Goal: Transaction & Acquisition: Purchase product/service

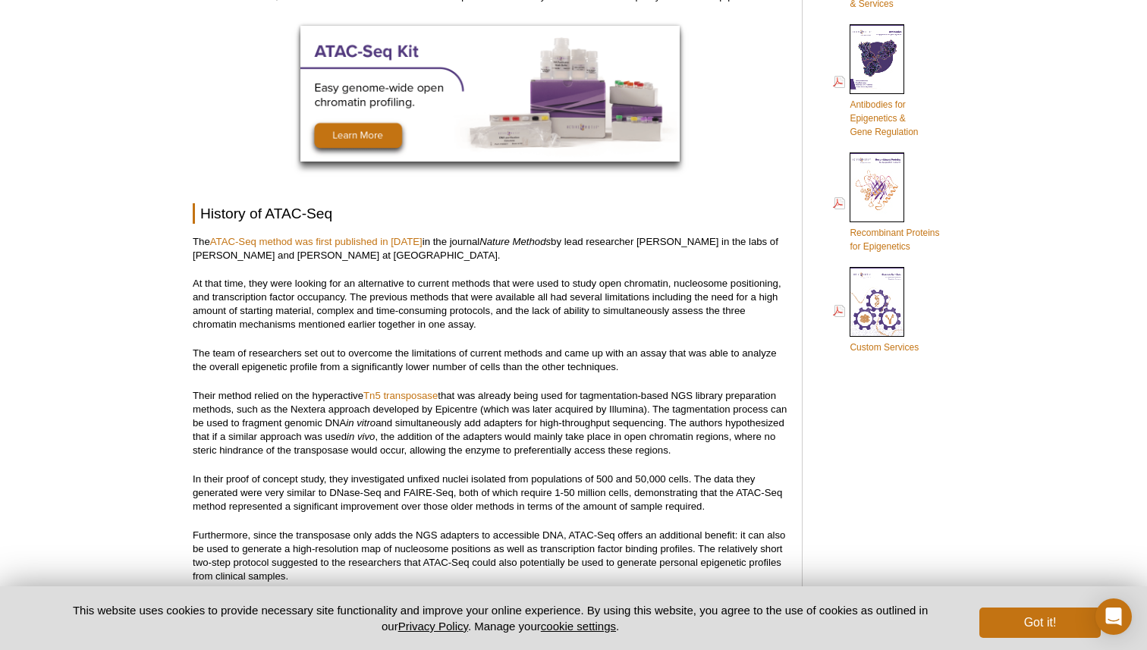
scroll to position [919, 0]
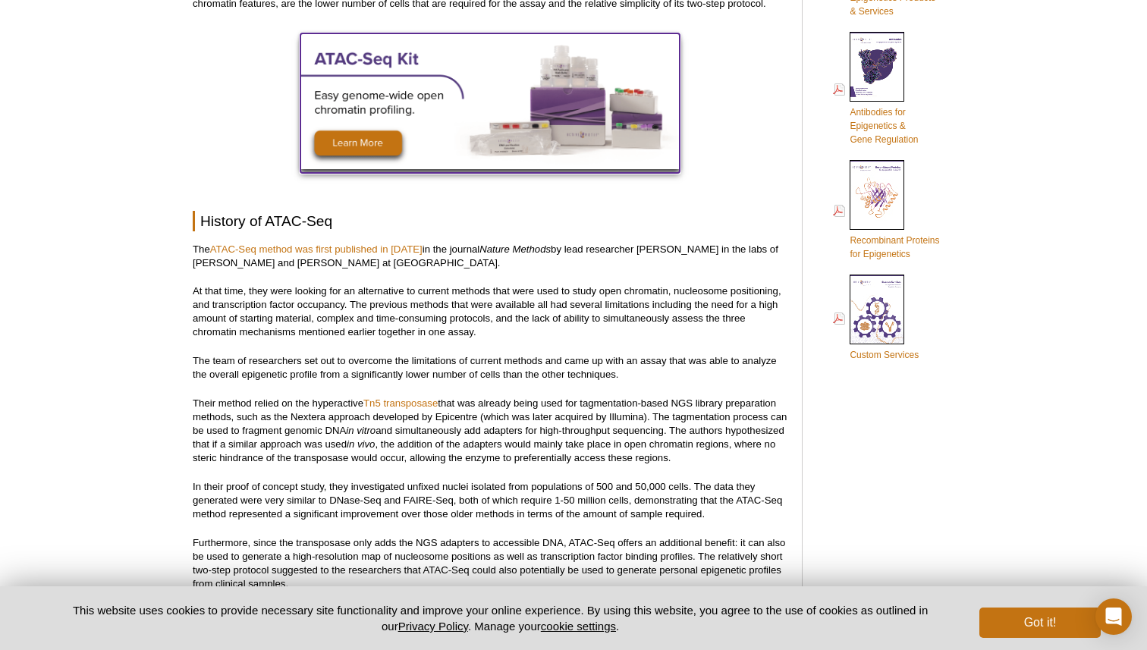
click at [372, 148] on img at bounding box center [489, 101] width 379 height 136
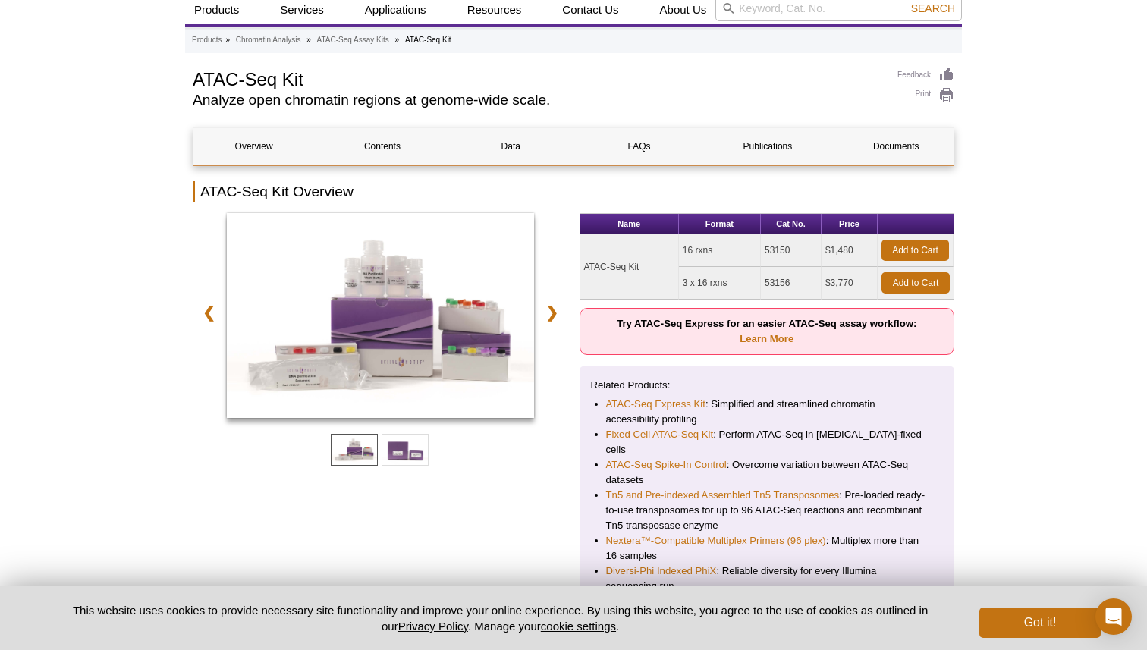
scroll to position [168, 0]
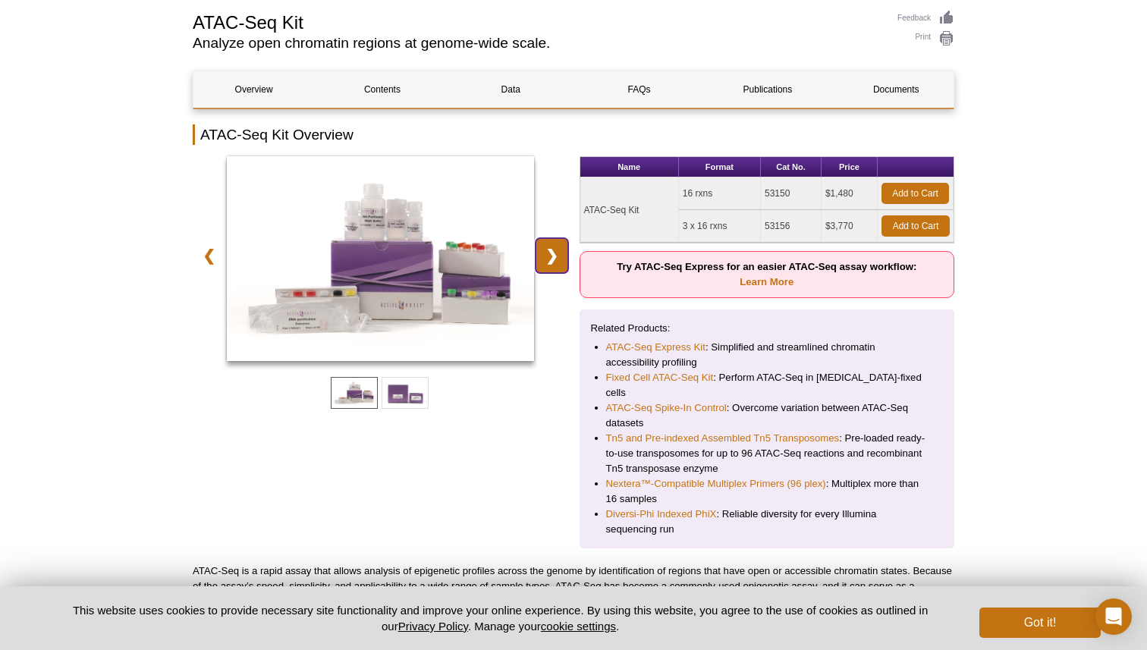
click at [558, 258] on link "❯" at bounding box center [552, 255] width 33 height 35
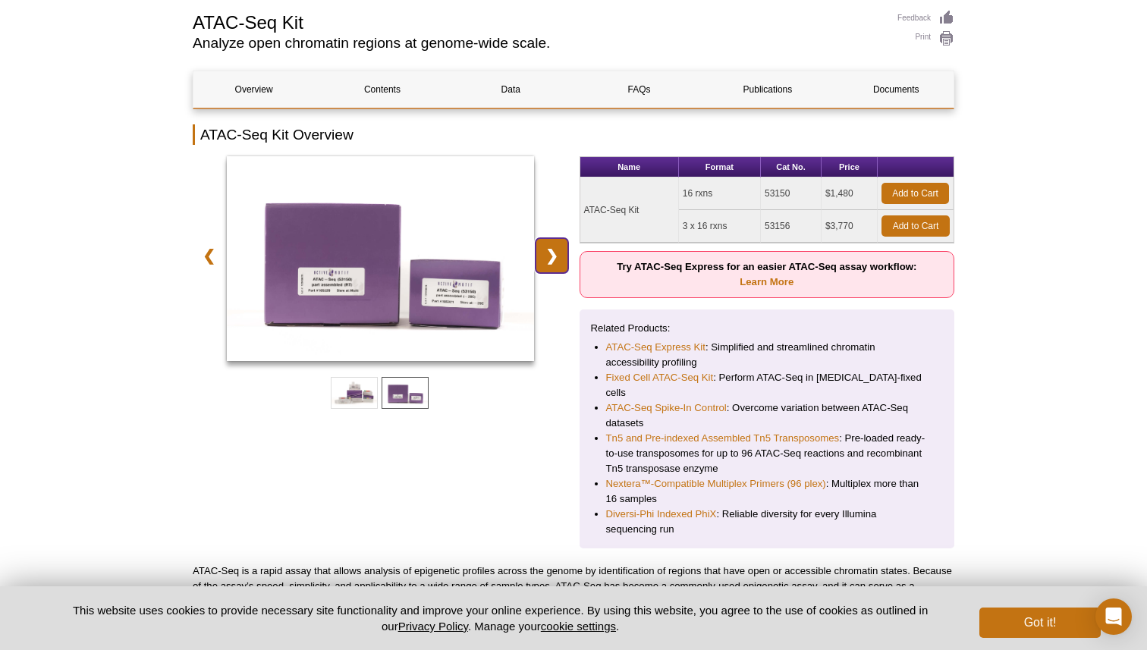
click at [558, 258] on link "❯" at bounding box center [552, 255] width 33 height 35
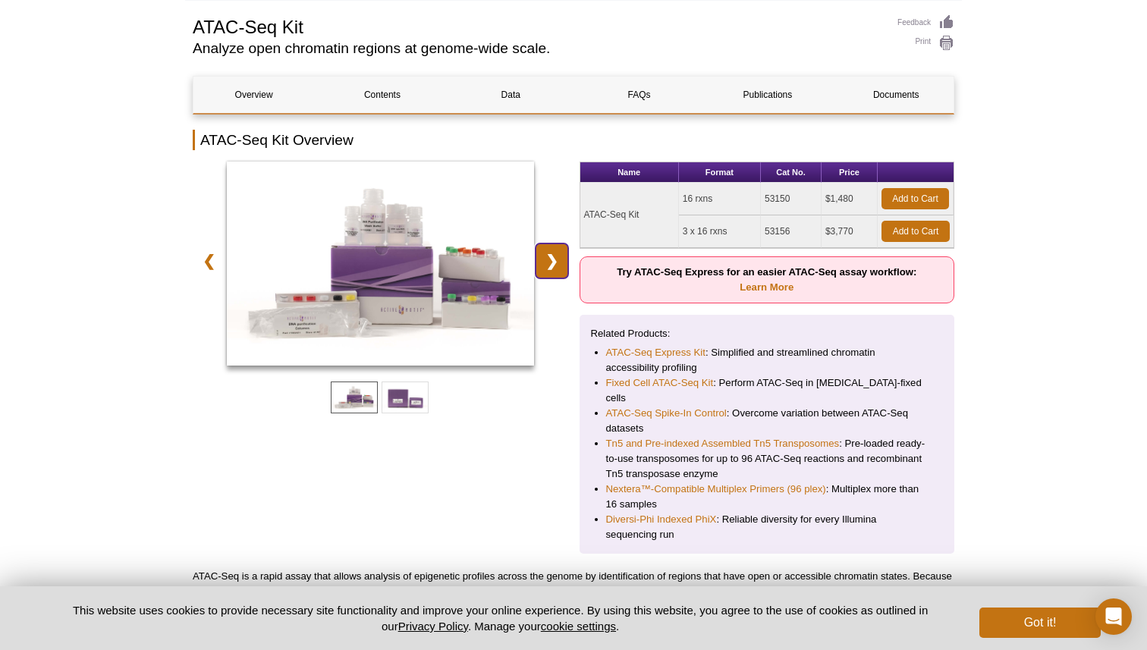
scroll to position [146, 0]
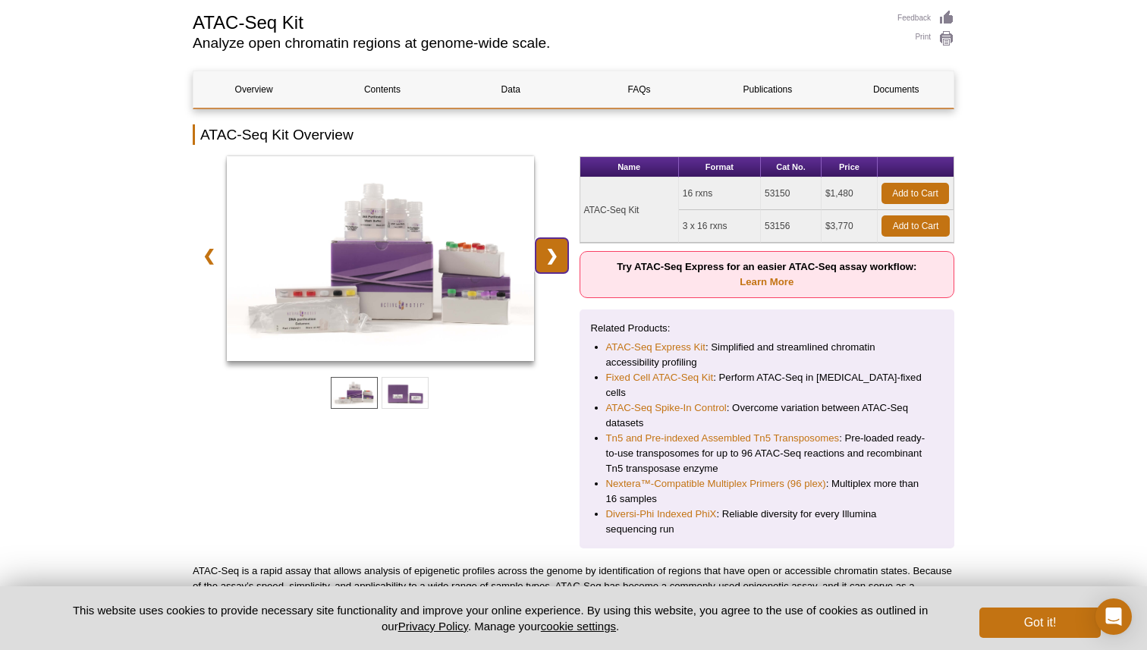
click at [558, 258] on link "❯" at bounding box center [552, 255] width 33 height 35
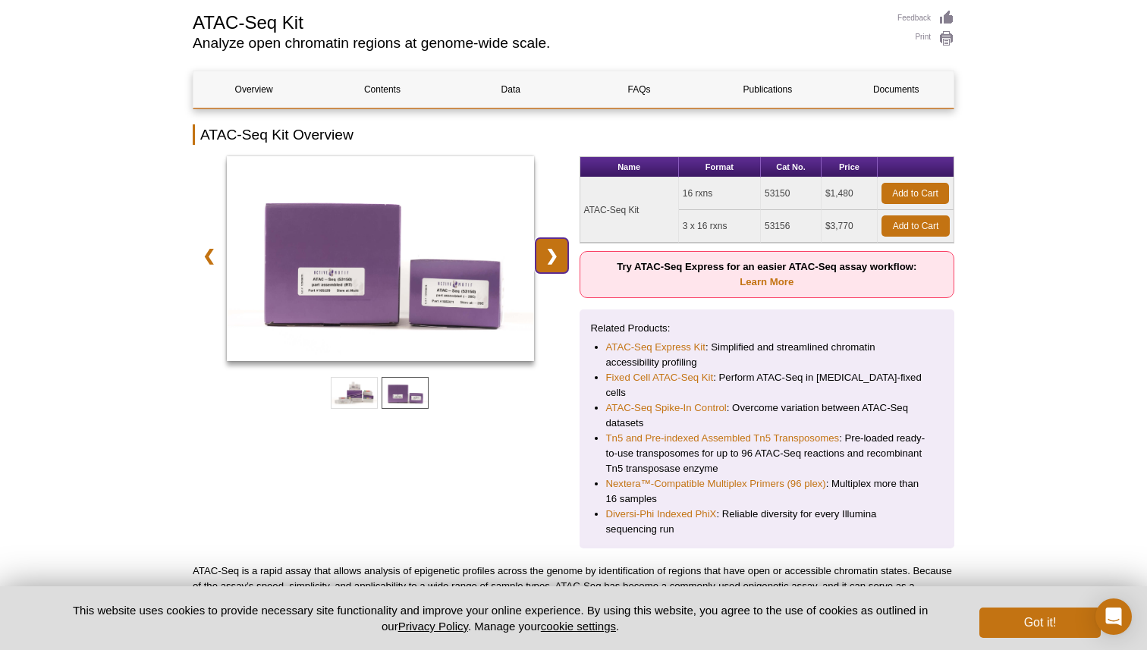
click at [557, 257] on link "❯" at bounding box center [552, 255] width 33 height 35
